Goal: Task Accomplishment & Management: Manage account settings

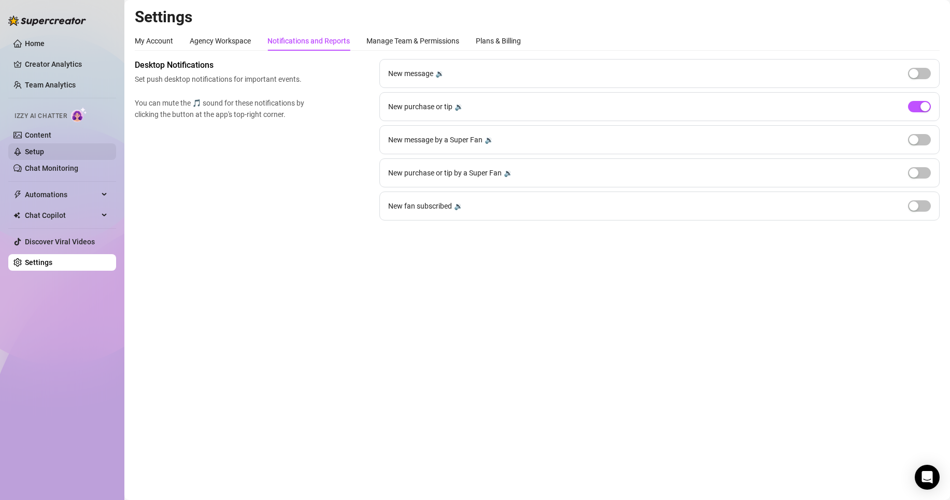
click at [44, 155] on link "Setup" at bounding box center [34, 152] width 19 height 8
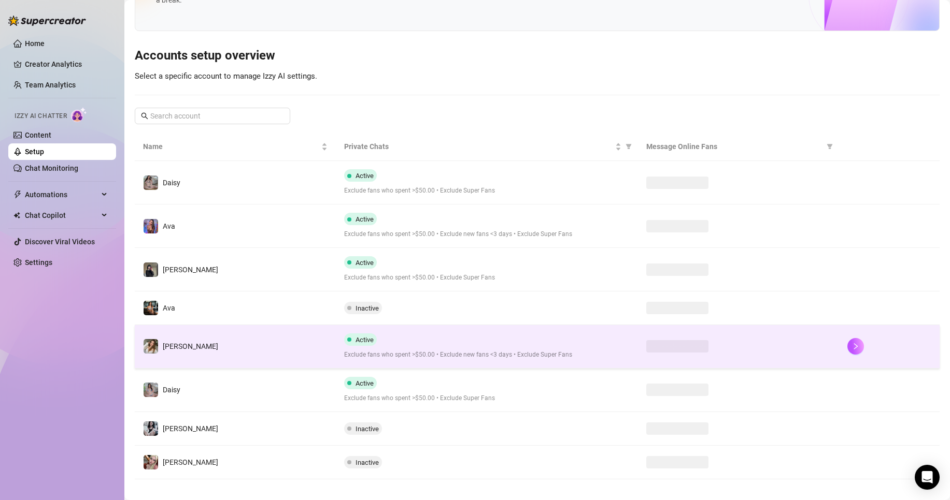
scroll to position [76, 0]
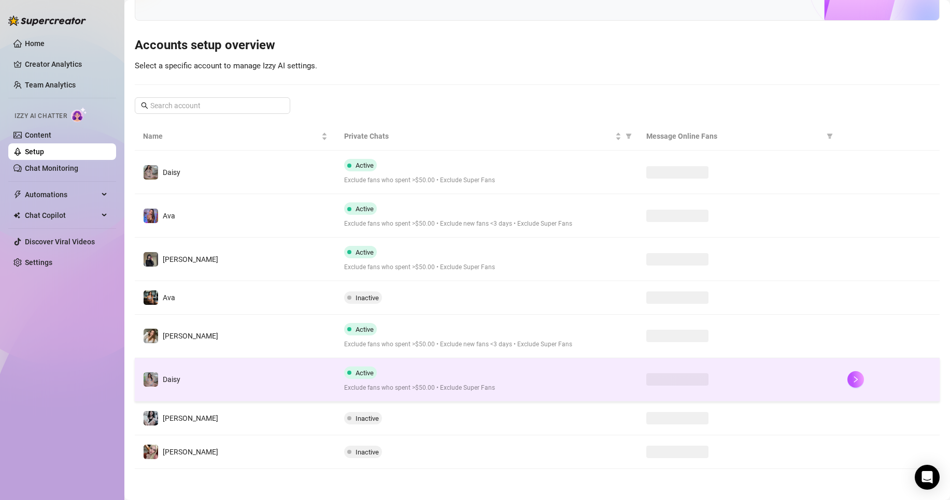
click at [444, 397] on td "Active Exclude fans who spent >$50.00 • Exclude Super Fans" at bounding box center [486, 380] width 301 height 44
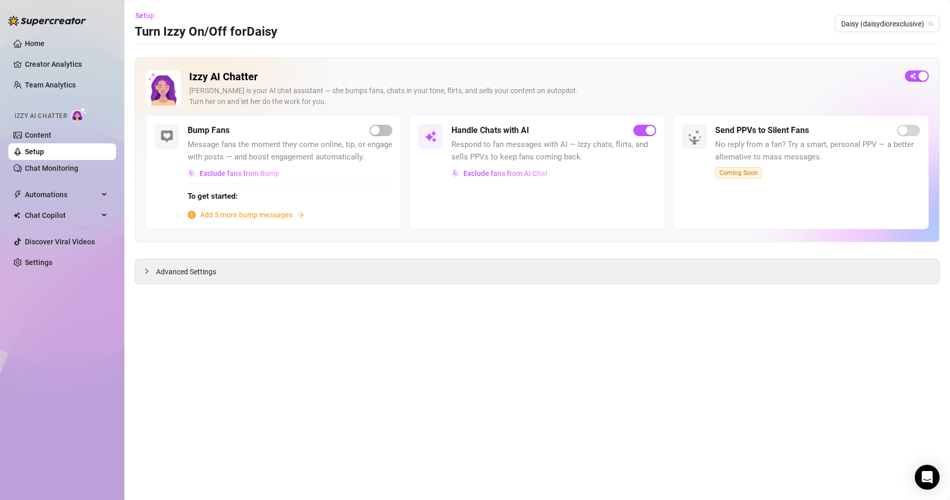
click at [44, 148] on link "Setup" at bounding box center [34, 152] width 19 height 8
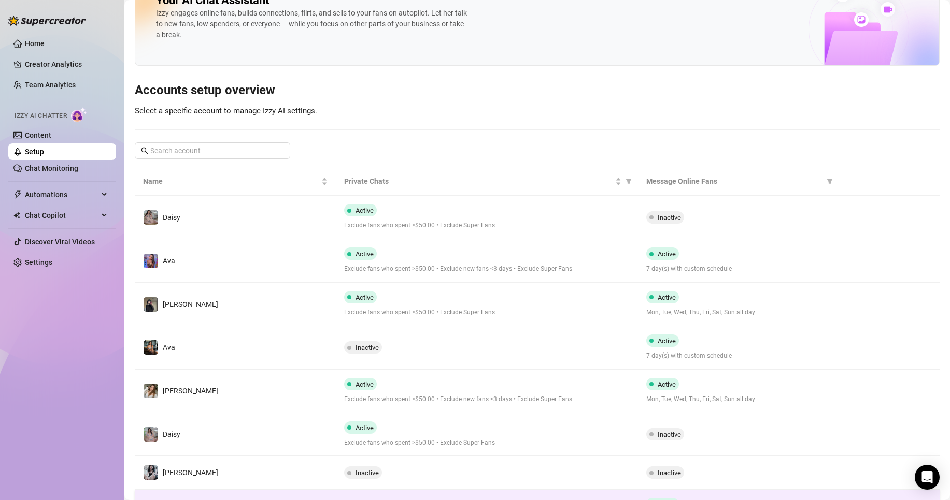
scroll to position [95, 0]
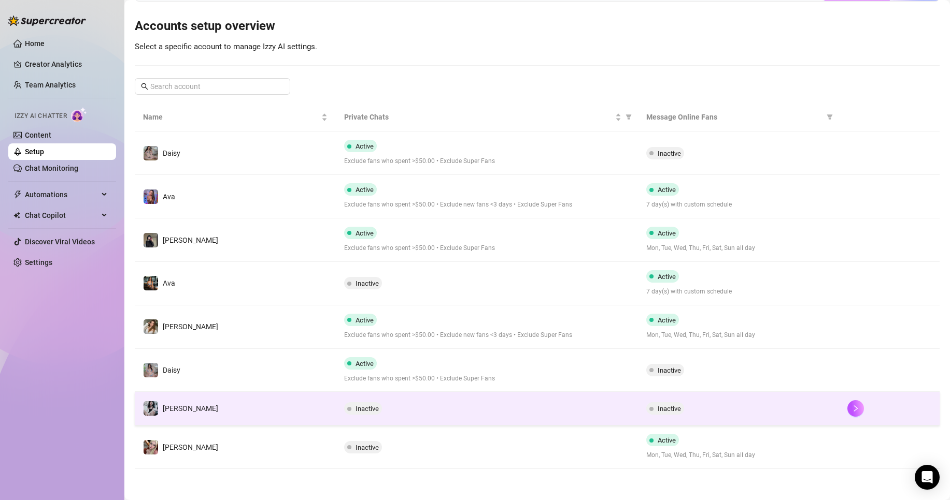
click at [504, 411] on div "Inactive" at bounding box center [486, 409] width 285 height 12
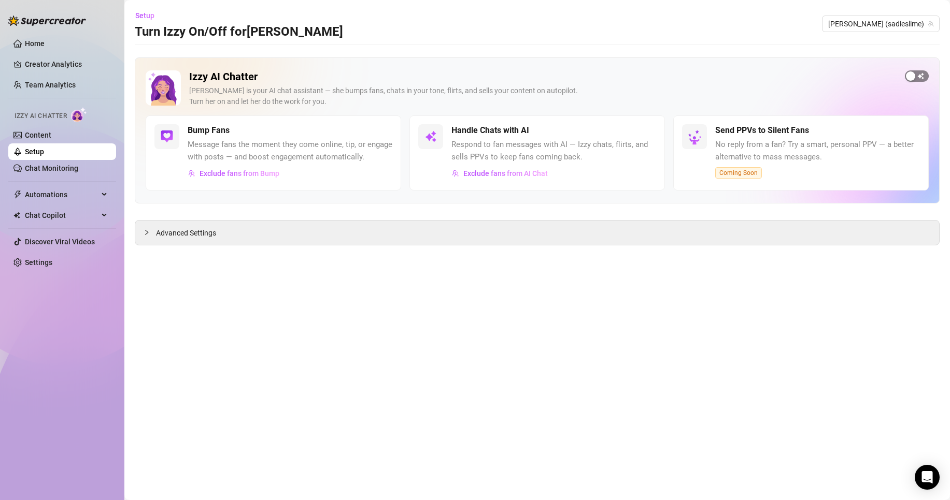
click at [918, 71] on span "button" at bounding box center [916, 75] width 24 height 11
click at [44, 156] on link "Setup" at bounding box center [34, 152] width 19 height 8
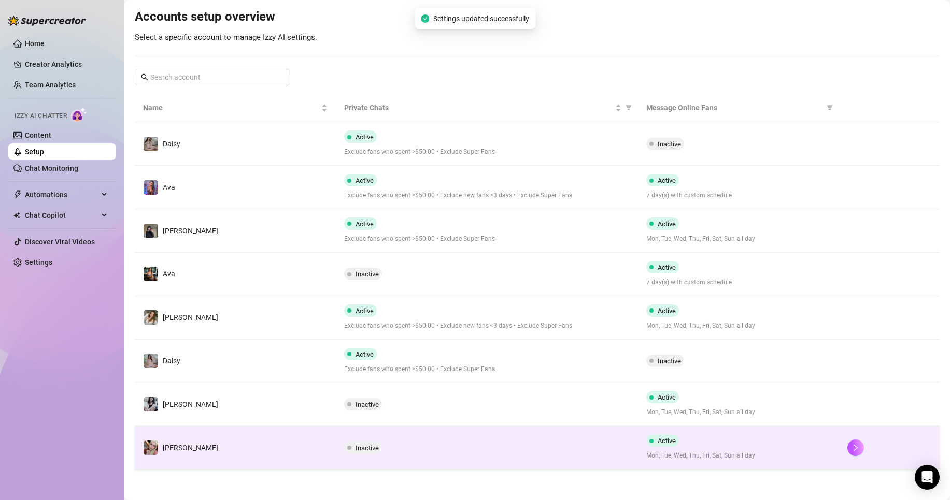
scroll to position [105, 0]
click at [380, 453] on div "Inactive" at bounding box center [365, 447] width 42 height 12
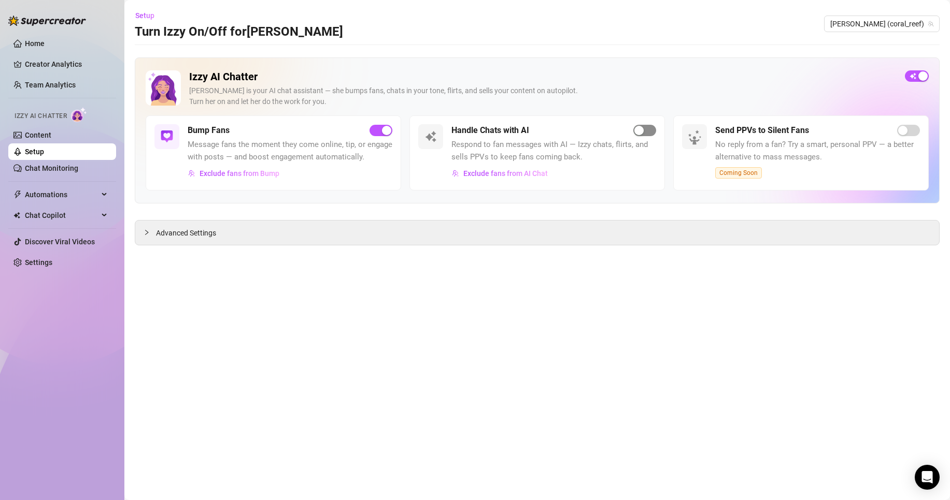
click at [648, 128] on span "button" at bounding box center [644, 130] width 23 height 11
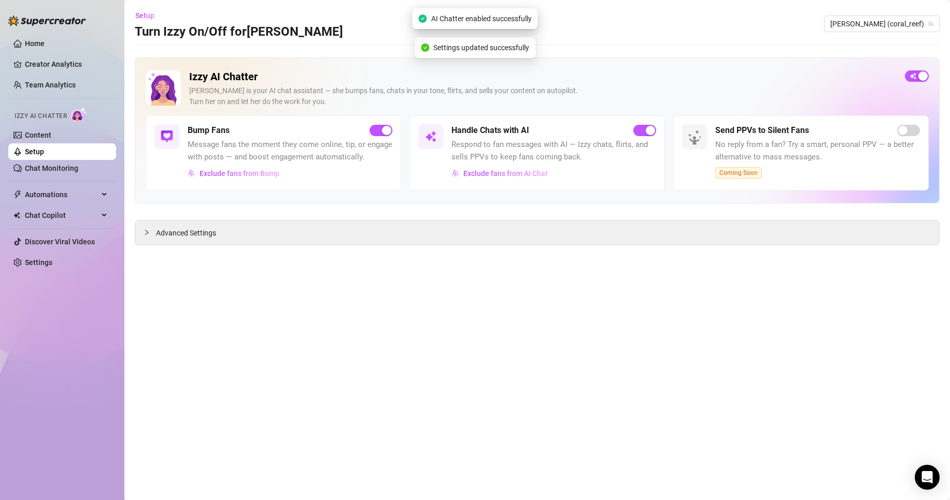
click at [44, 156] on link "Setup" at bounding box center [34, 152] width 19 height 8
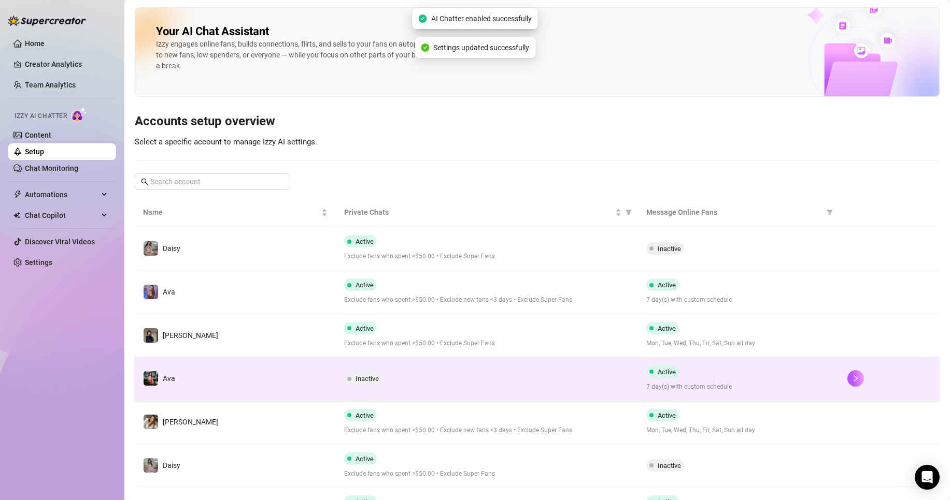
scroll to position [105, 0]
